Goal: Find specific page/section: Find specific page/section

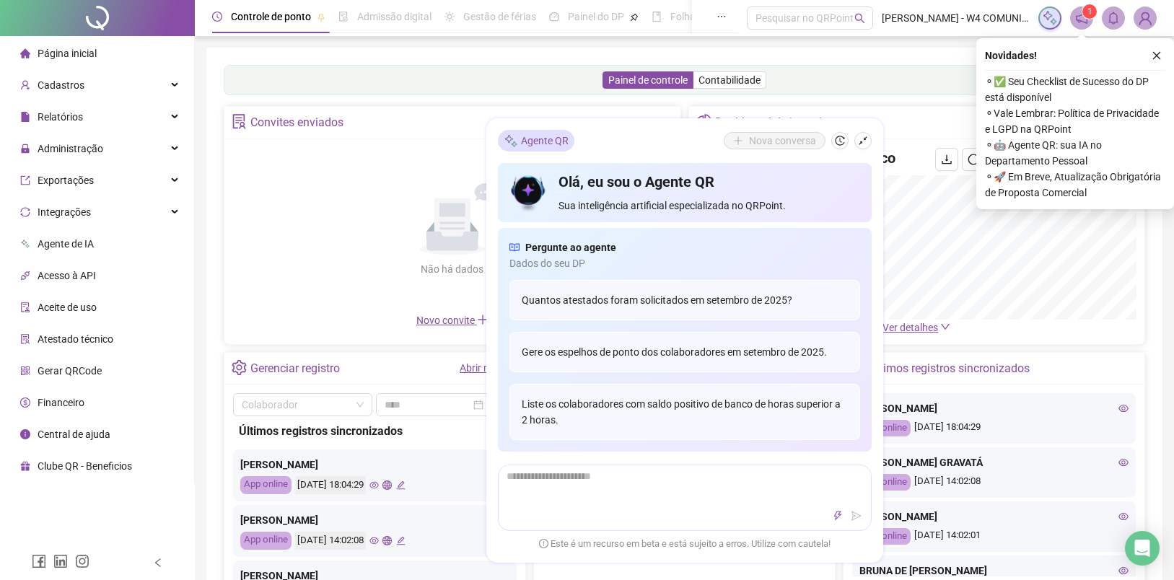
click at [1153, 55] on icon "close" at bounding box center [1157, 56] width 10 height 10
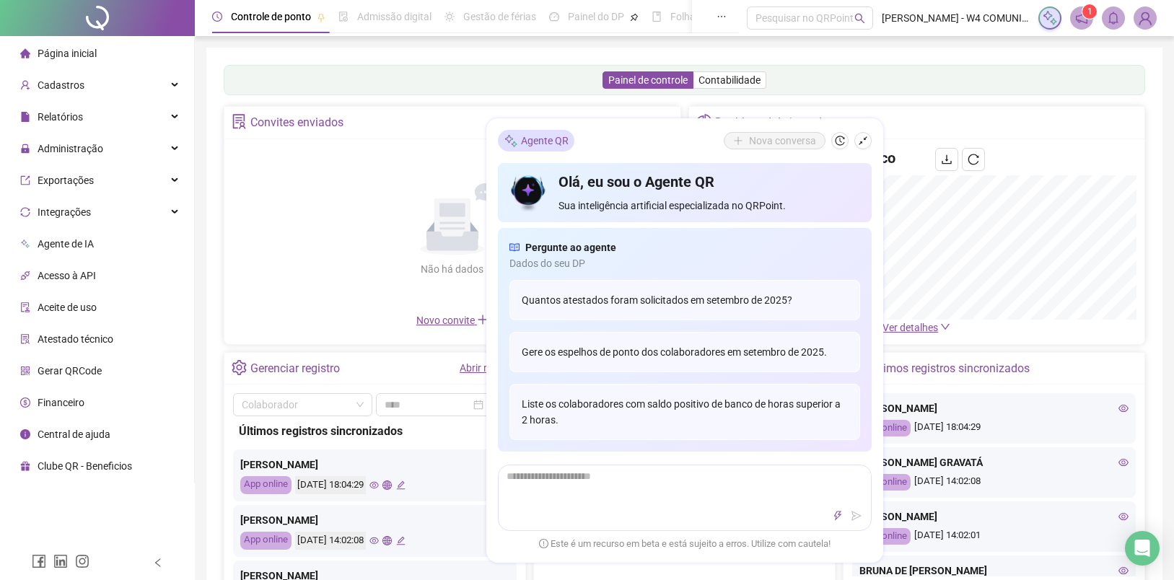
click at [865, 140] on icon "shrink" at bounding box center [863, 141] width 10 height 10
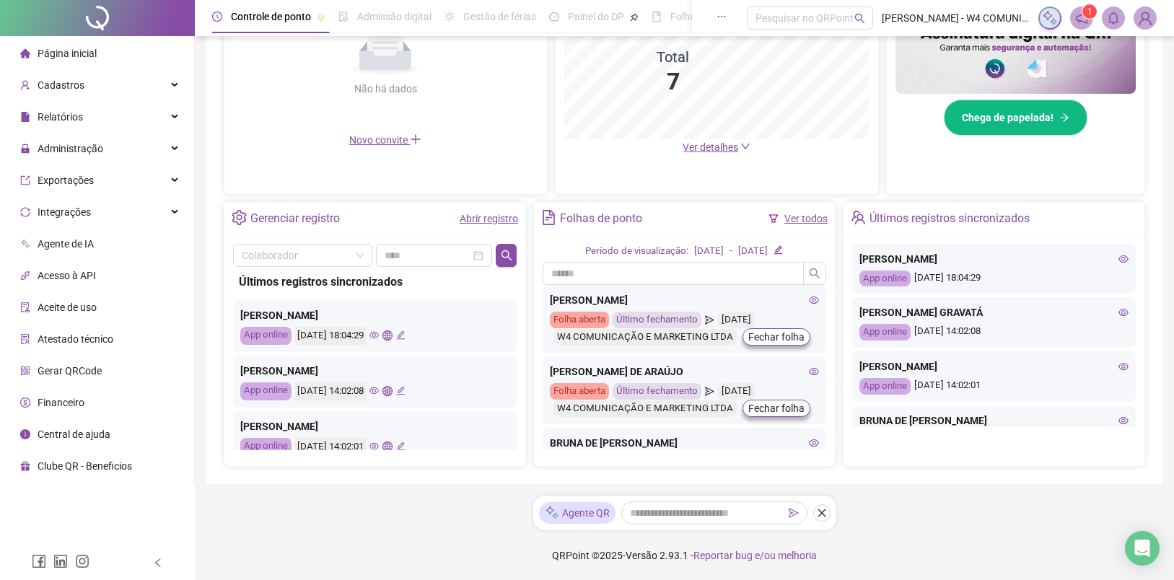
click at [1118, 260] on icon "eye" at bounding box center [1123, 258] width 10 height 7
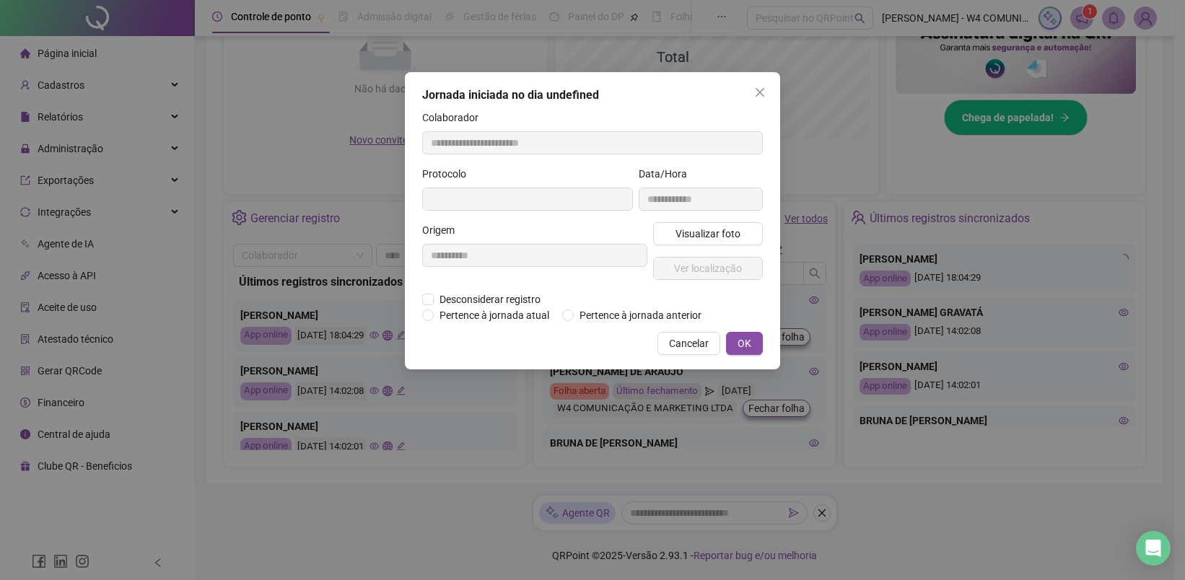
type input "**********"
click at [719, 232] on span "Visualizar foto" at bounding box center [707, 234] width 65 height 16
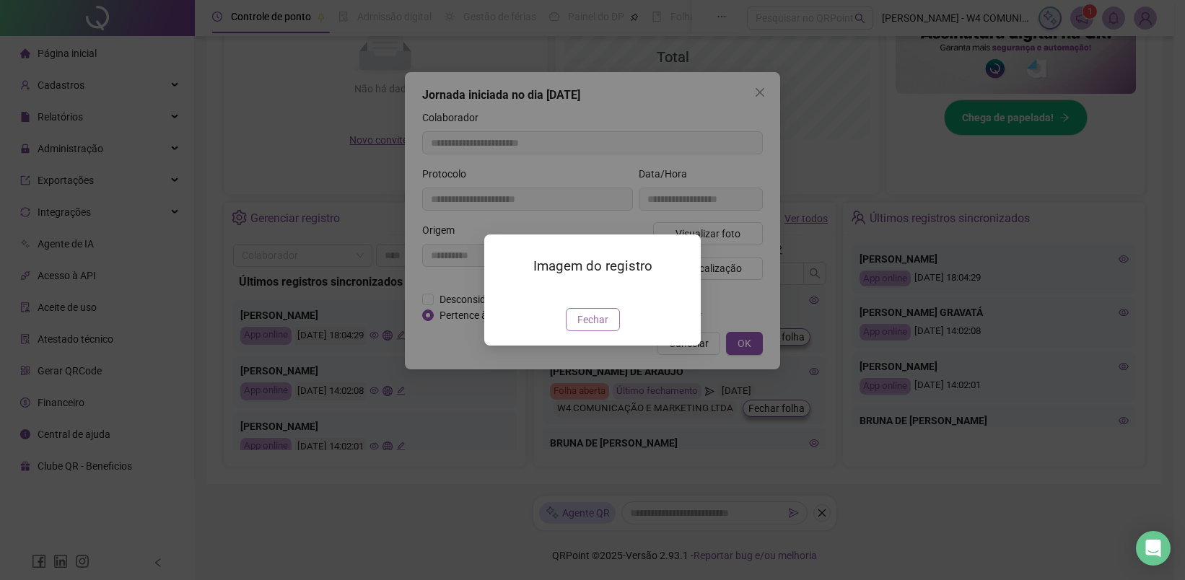
click at [611, 331] on button "Fechar" at bounding box center [593, 319] width 54 height 23
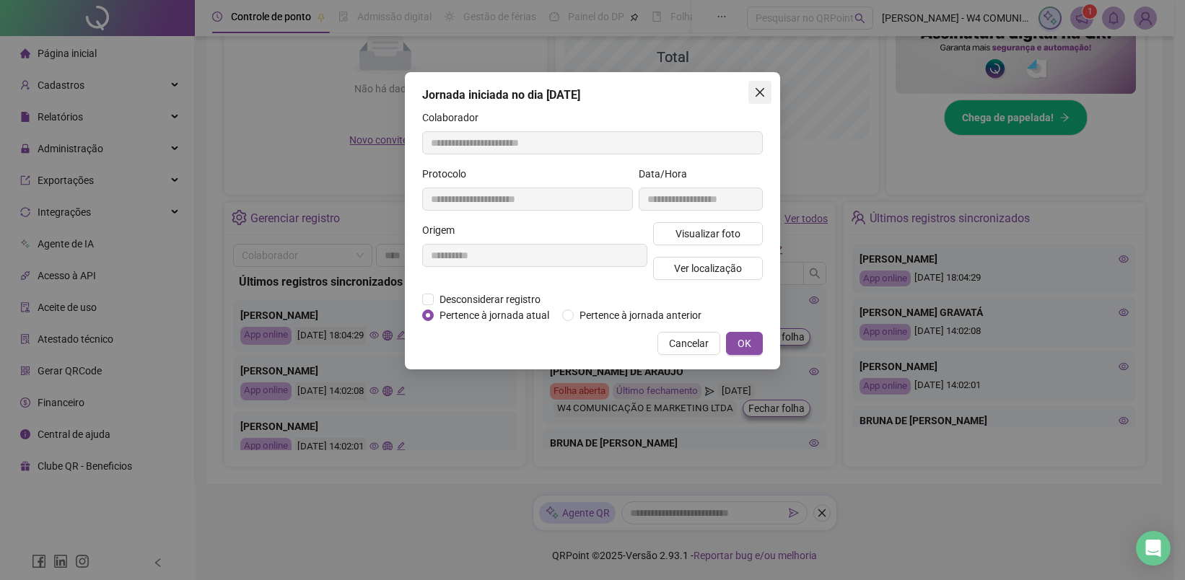
click at [759, 93] on icon "close" at bounding box center [760, 93] width 12 height 12
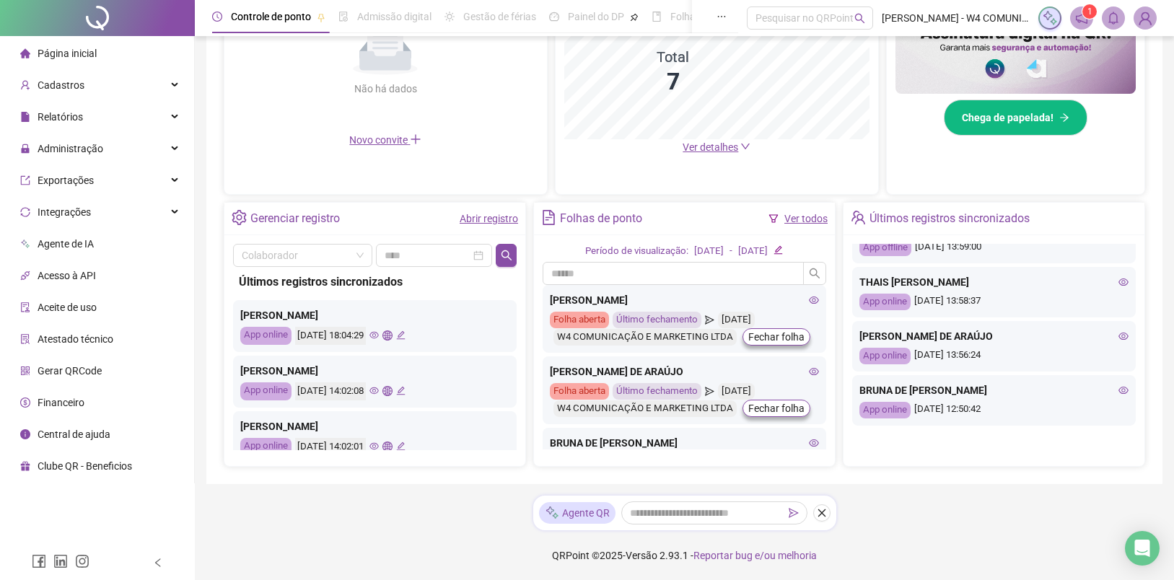
scroll to position [258, 0]
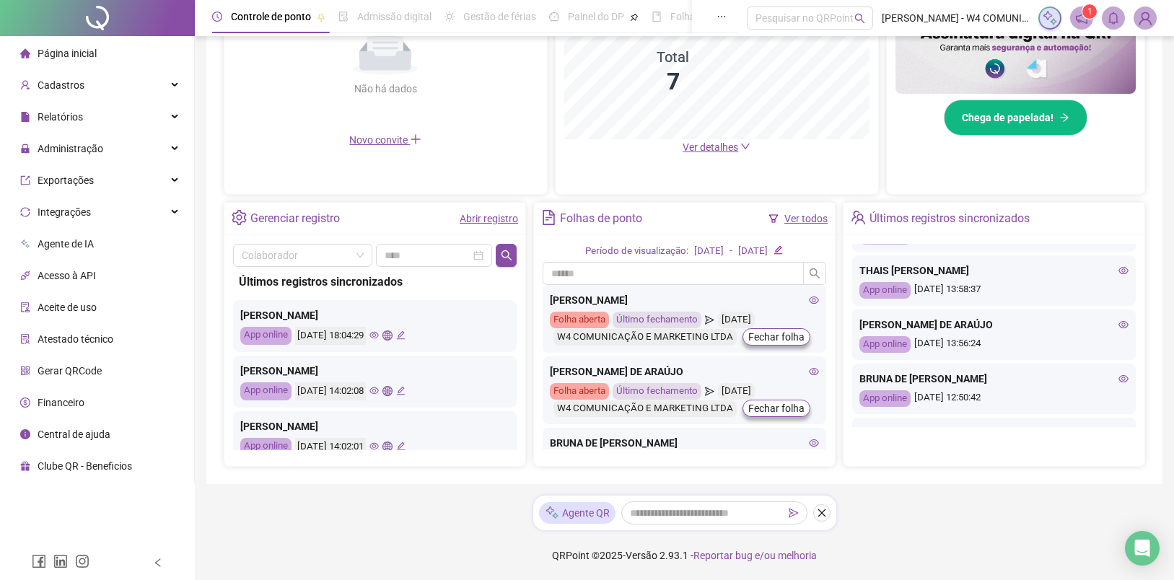
click at [1118, 324] on icon "eye" at bounding box center [1123, 324] width 10 height 7
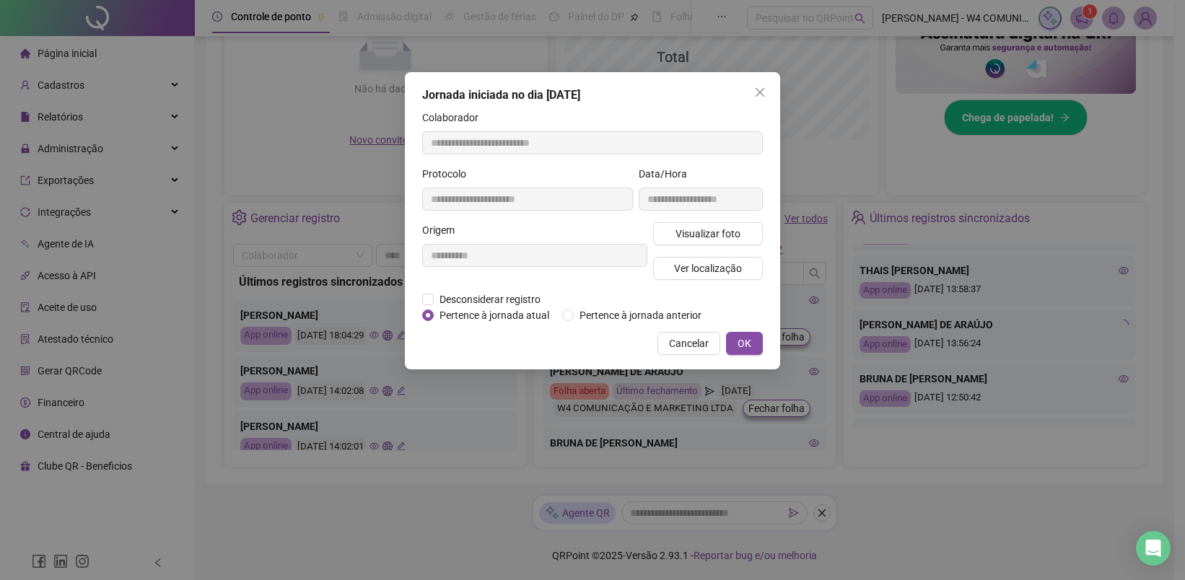
type input "**********"
click at [726, 234] on span "Visualizar foto" at bounding box center [707, 234] width 65 height 16
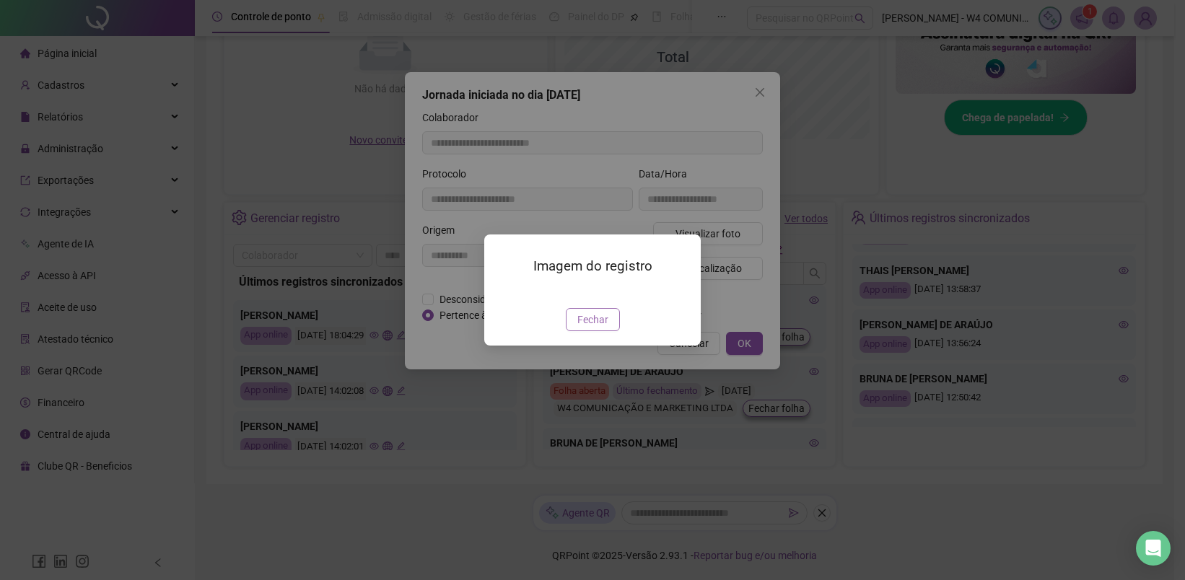
click at [607, 328] on span "Fechar" at bounding box center [592, 320] width 31 height 16
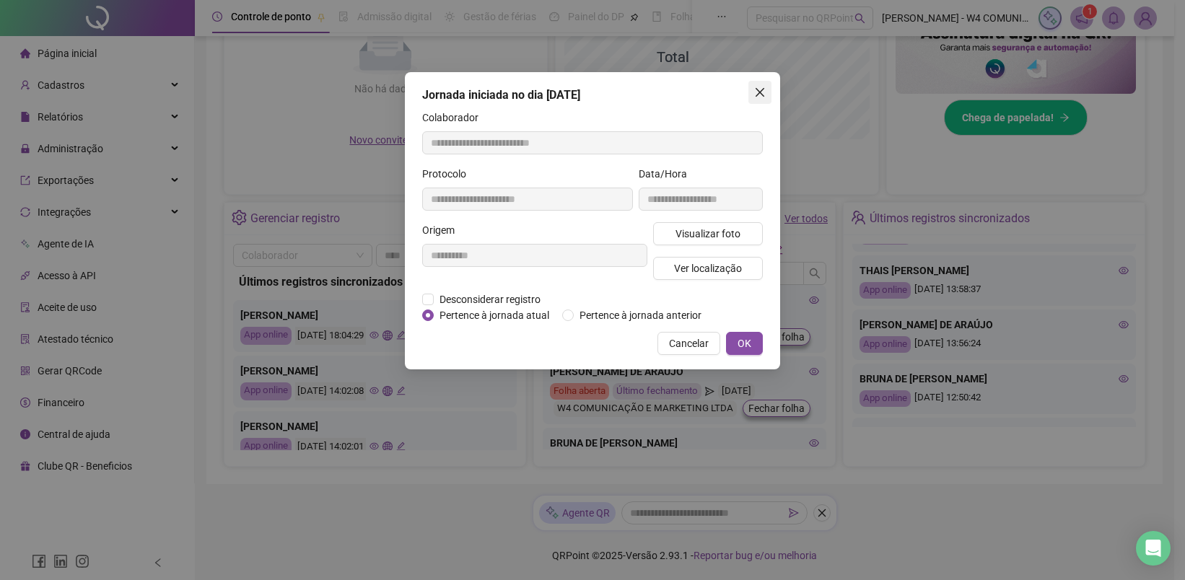
click at [758, 95] on icon "close" at bounding box center [760, 93] width 12 height 12
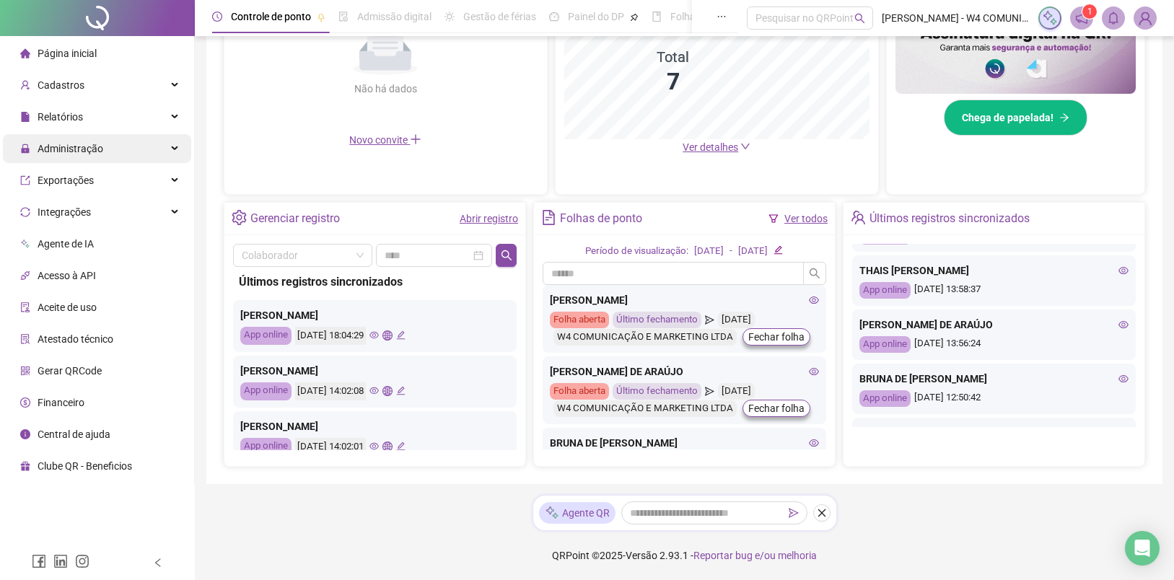
click at [78, 154] on span "Administração" at bounding box center [71, 149] width 66 height 12
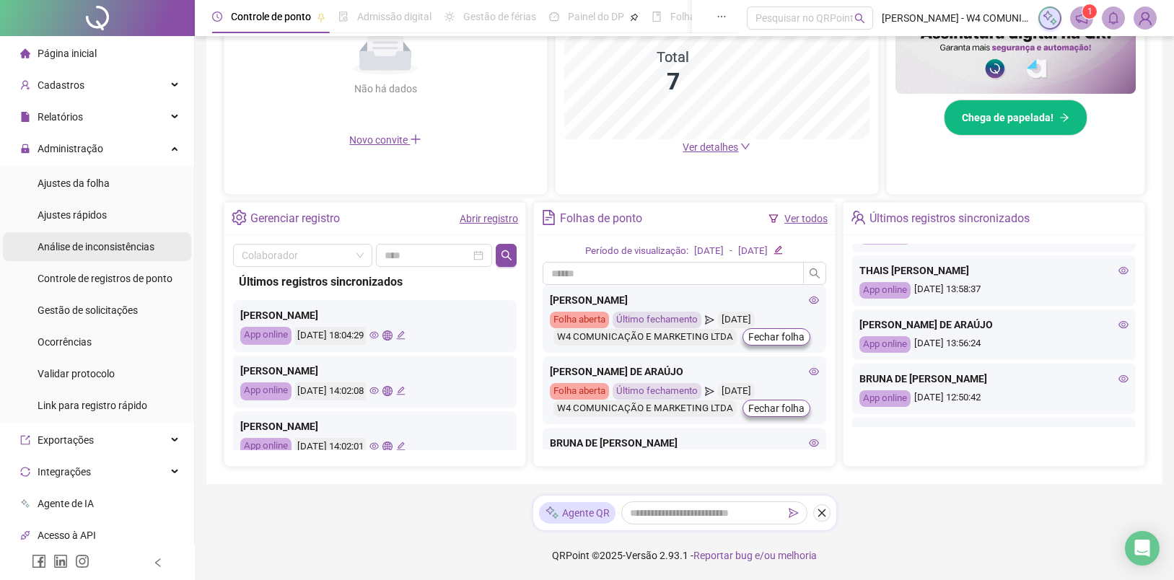
click at [102, 245] on span "Análise de inconsistências" at bounding box center [96, 247] width 117 height 12
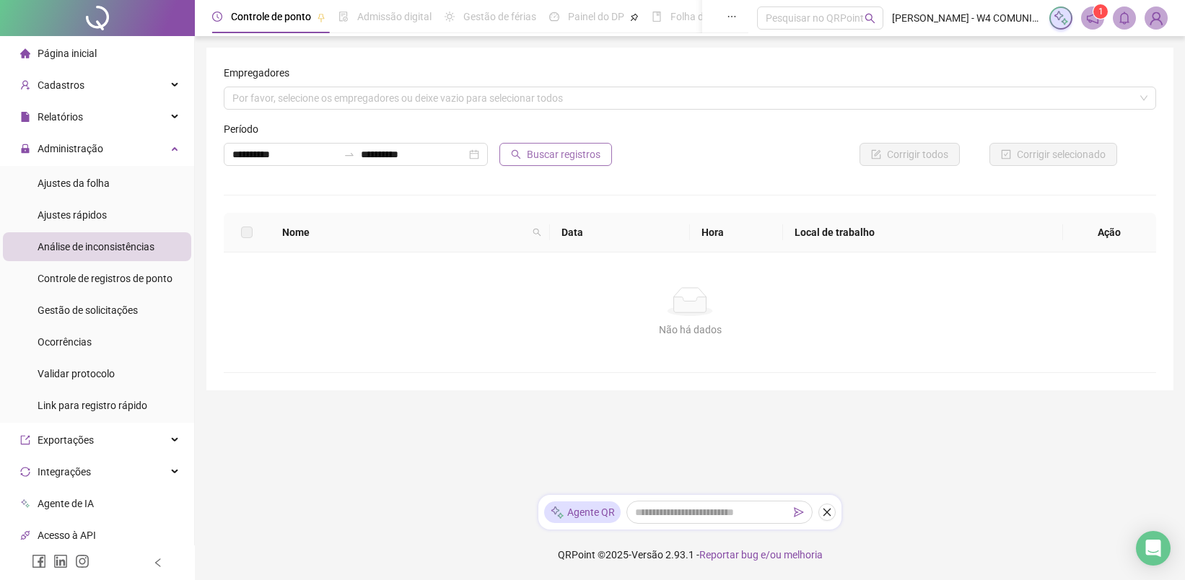
click at [541, 151] on span "Buscar registros" at bounding box center [564, 154] width 74 height 16
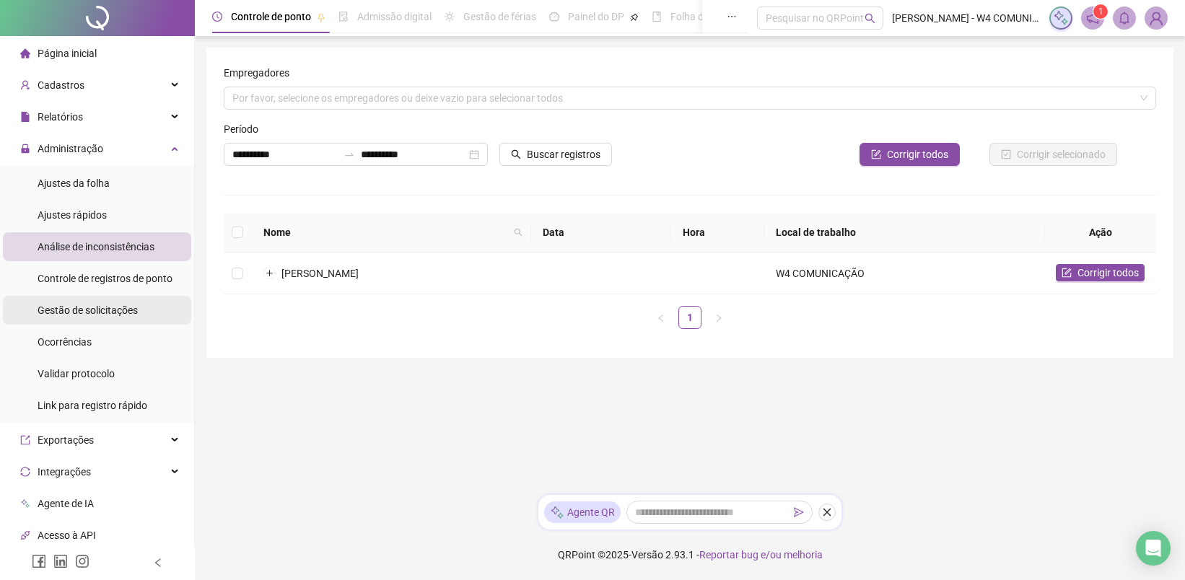
click at [87, 314] on span "Gestão de solicitações" at bounding box center [88, 311] width 100 height 12
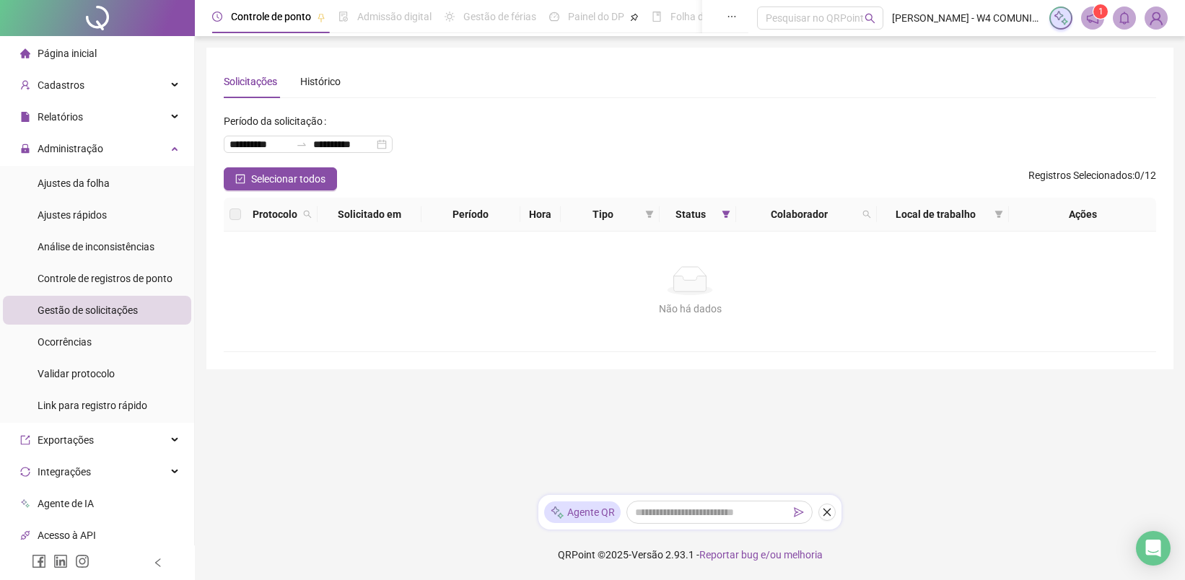
click at [112, 51] on li "Página inicial" at bounding box center [97, 53] width 188 height 29
